Goal: Find specific page/section: Find specific page/section

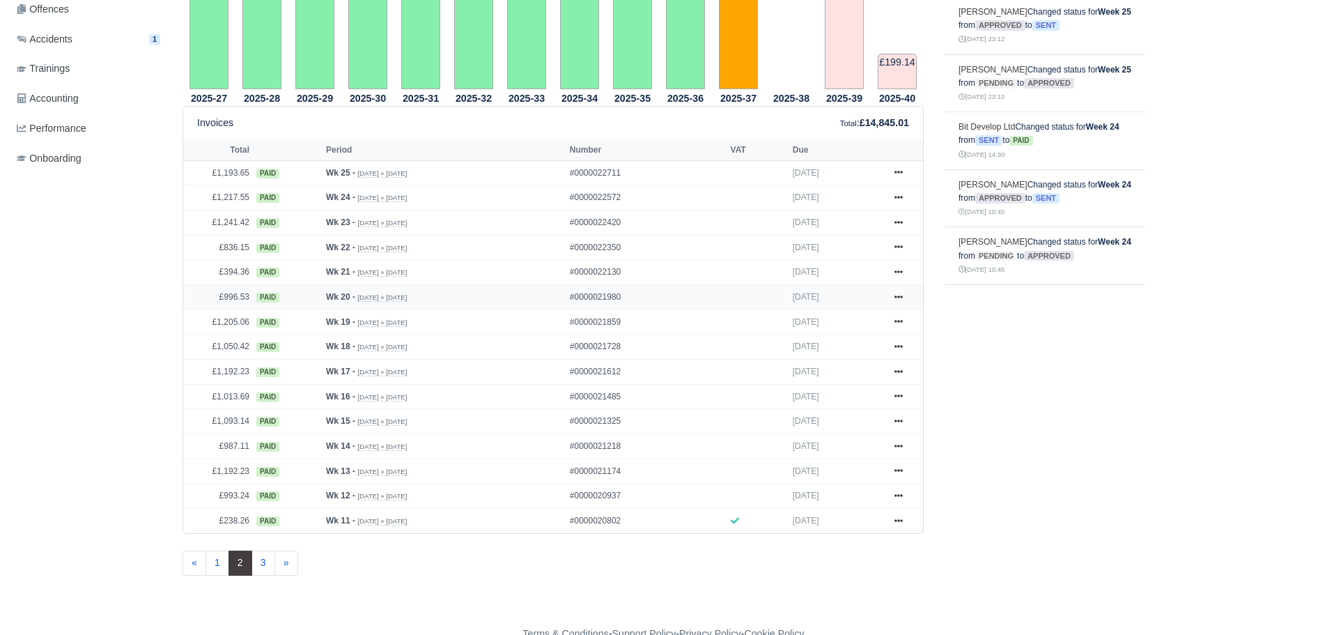
scroll to position [488, 0]
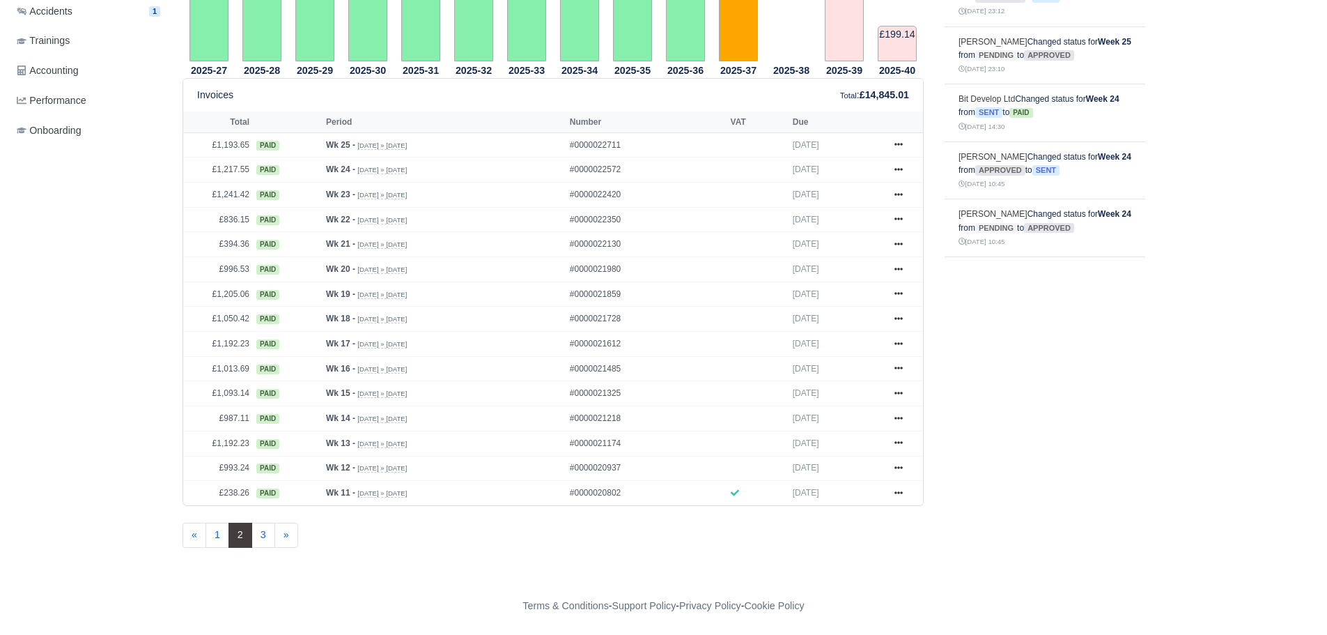
click at [228, 545] on span "2" at bounding box center [240, 534] width 24 height 25
click at [219, 534] on link "1" at bounding box center [217, 534] width 24 height 25
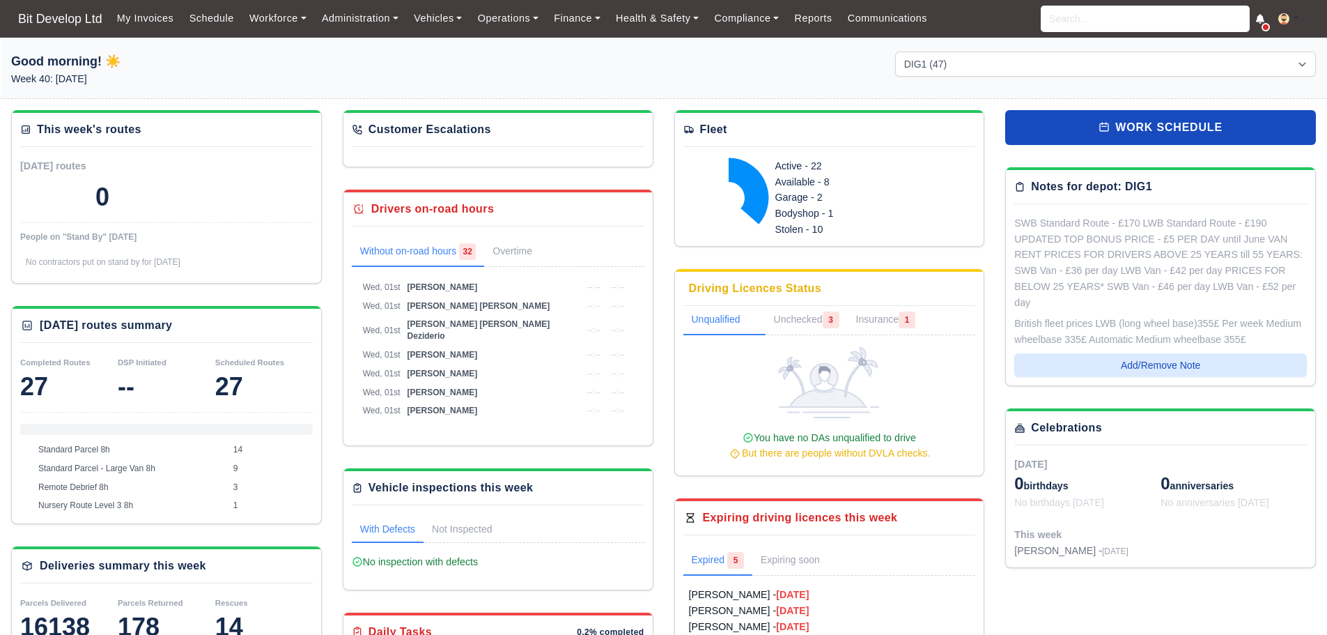
select select "2"
click at [284, 22] on link "Workforce" at bounding box center [278, 18] width 72 height 27
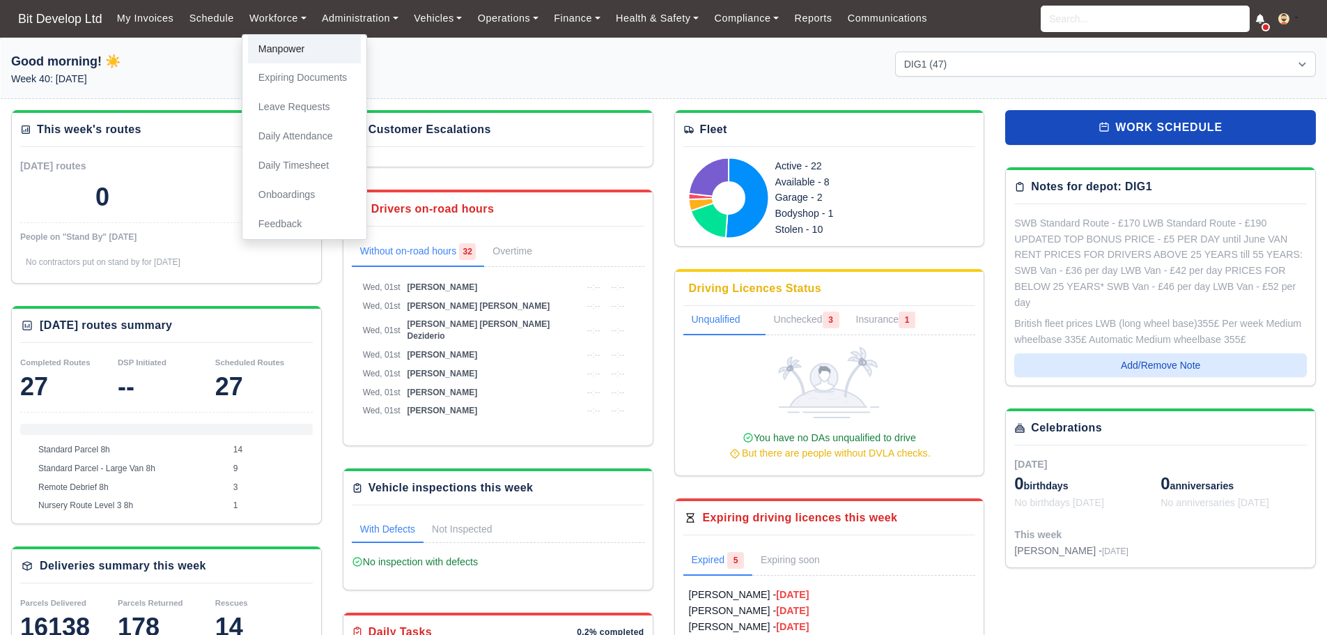
click at [277, 40] on link "Manpower" at bounding box center [304, 49] width 113 height 29
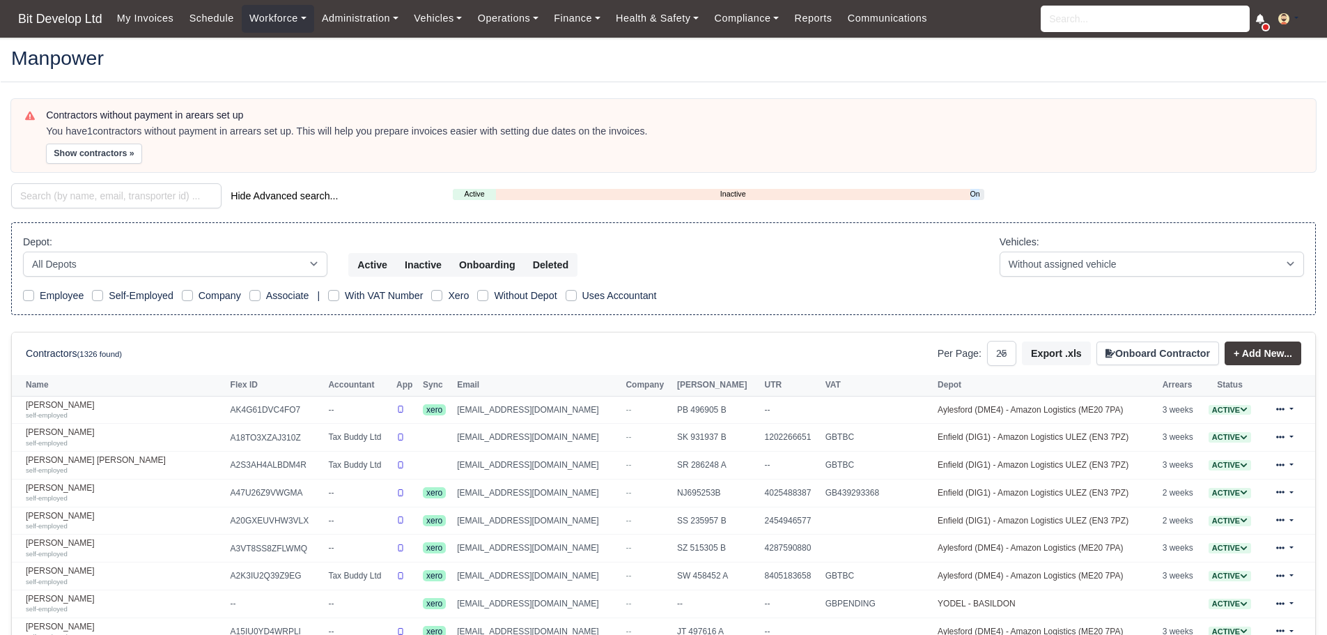
select select "25"
click at [96, 187] on input "search" at bounding box center [116, 195] width 210 height 25
type input "g"
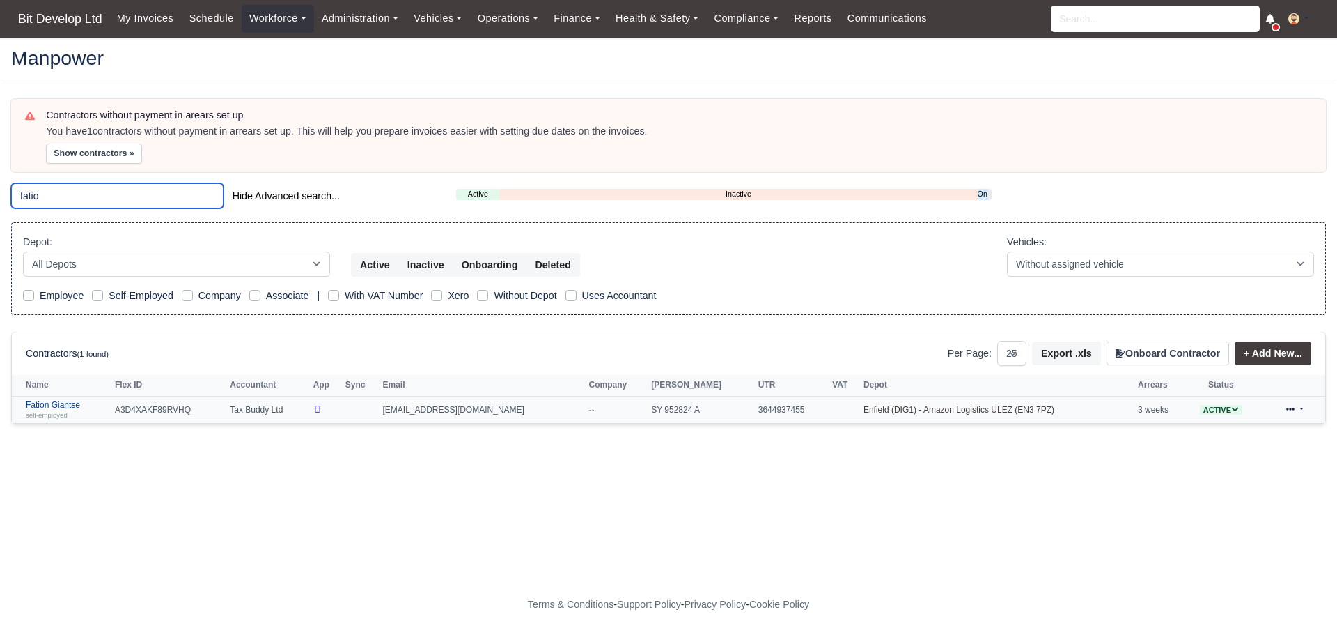
type input "fatio"
click at [56, 401] on link "Fation Giantse self-employed" at bounding box center [67, 410] width 82 height 20
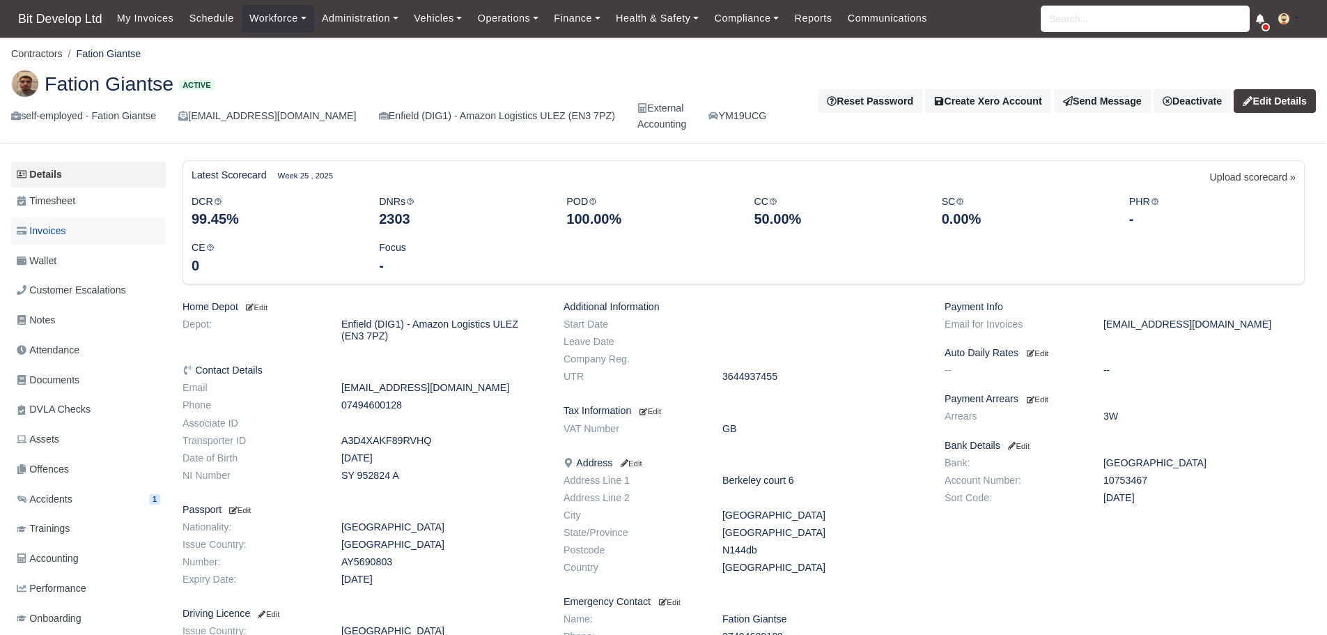
click at [60, 229] on span "Invoices" at bounding box center [41, 231] width 49 height 16
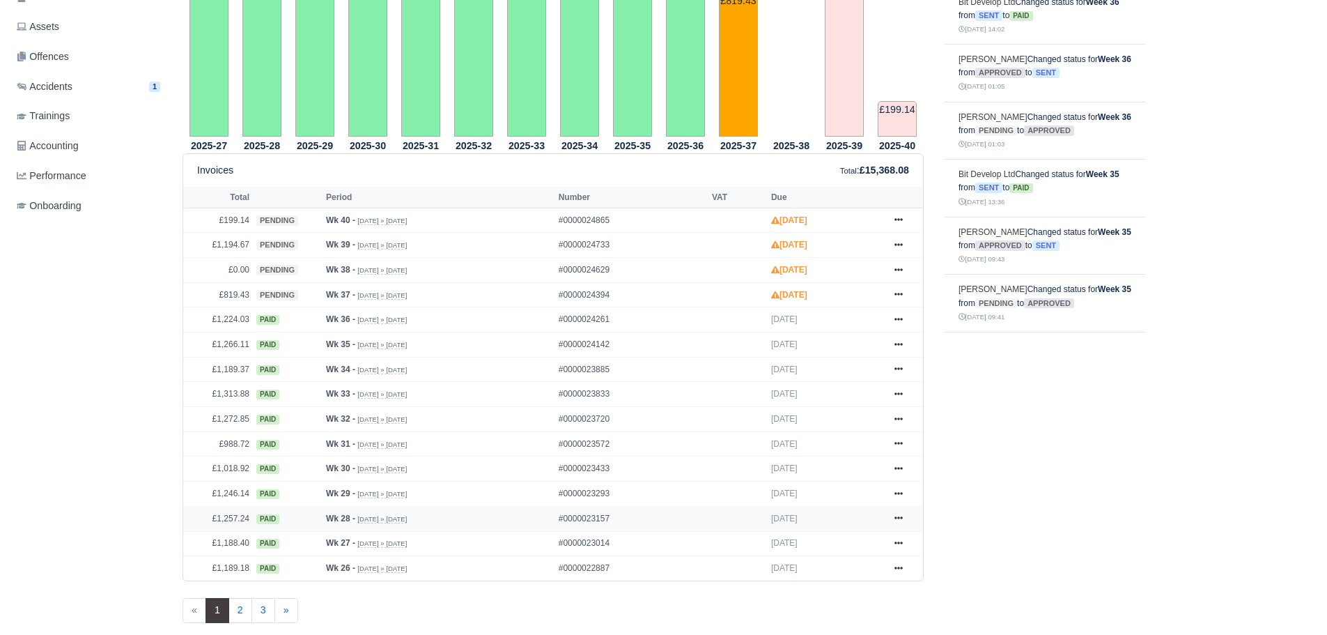
scroll to position [418, 0]
